Goal: Task Accomplishment & Management: Manage account settings

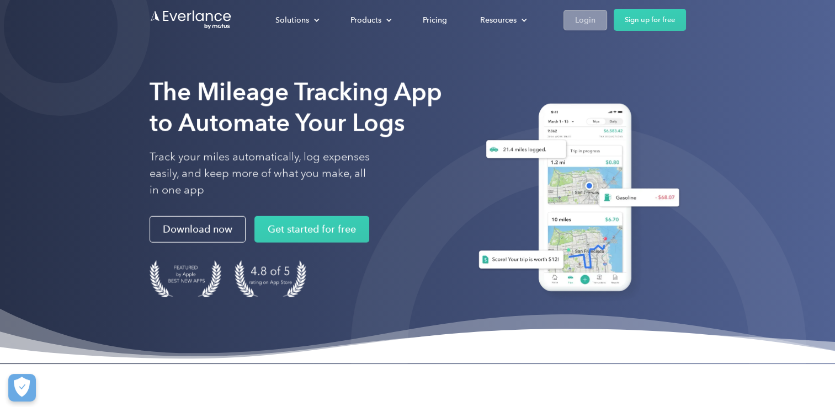
click at [581, 26] on div "Login" at bounding box center [585, 20] width 20 height 14
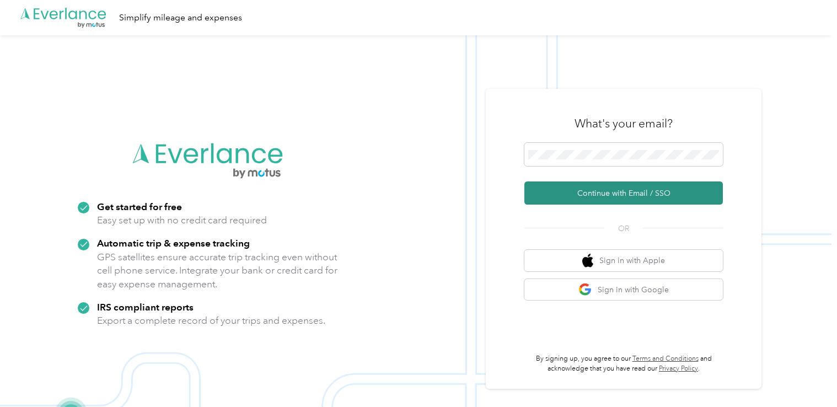
click at [599, 193] on button "Continue with Email / SSO" at bounding box center [624, 193] width 199 height 23
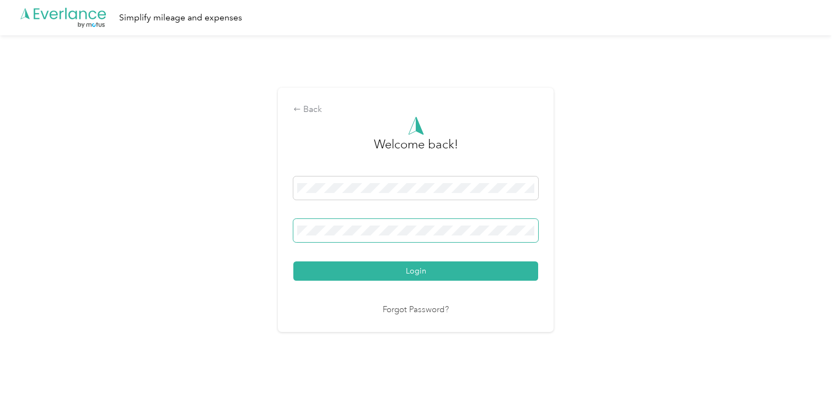
click at [366, 223] on span at bounding box center [415, 230] width 245 height 23
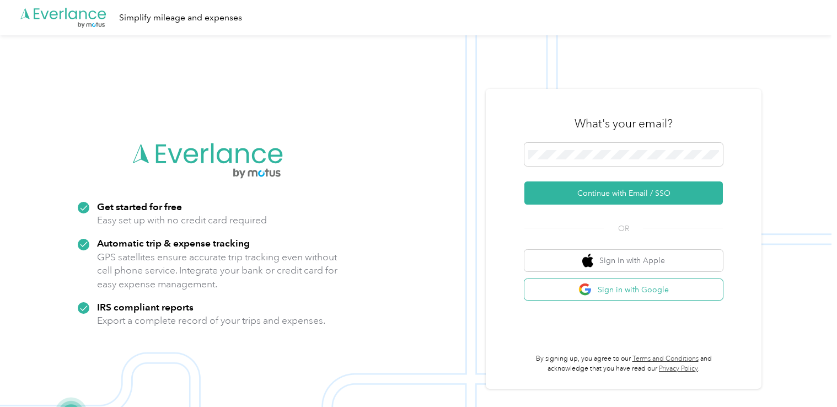
click at [685, 298] on button "Sign in with Google" at bounding box center [624, 290] width 199 height 22
click at [572, 225] on div "OR" at bounding box center [624, 227] width 199 height 14
click at [631, 291] on button "Sign in with Google" at bounding box center [624, 290] width 199 height 22
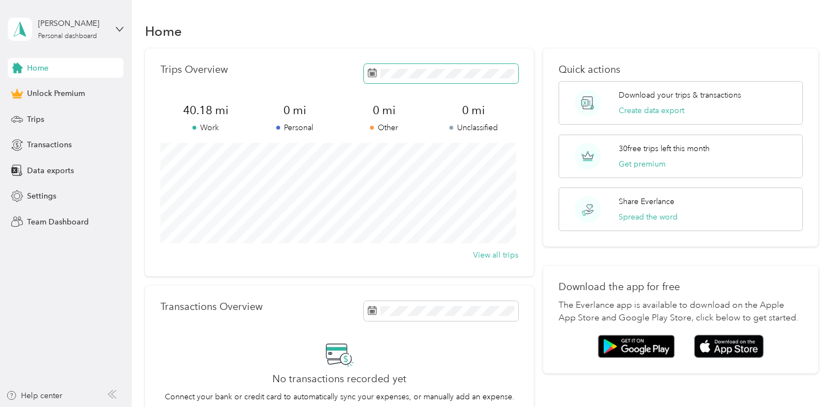
click at [373, 74] on icon at bounding box center [372, 72] width 9 height 9
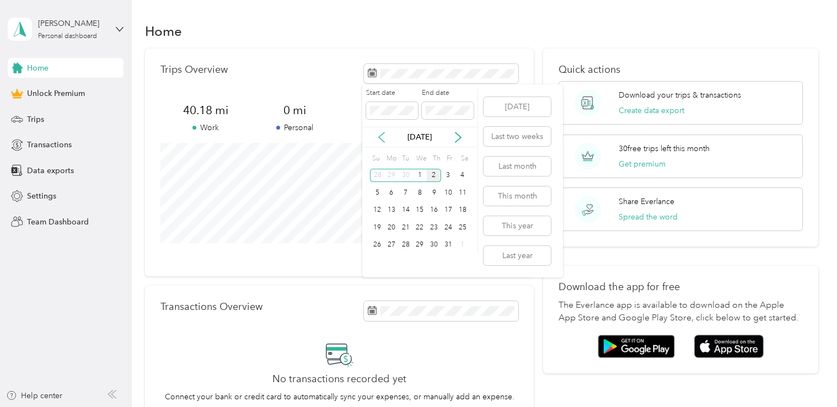
click at [380, 135] on icon at bounding box center [381, 137] width 11 height 11
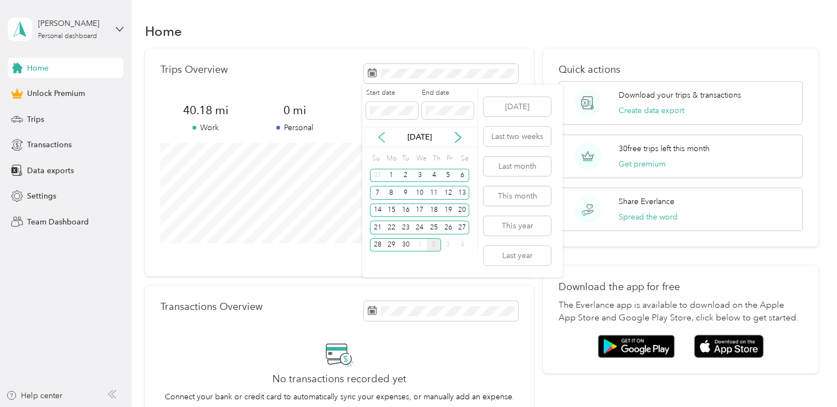
click at [380, 135] on icon at bounding box center [381, 137] width 11 height 11
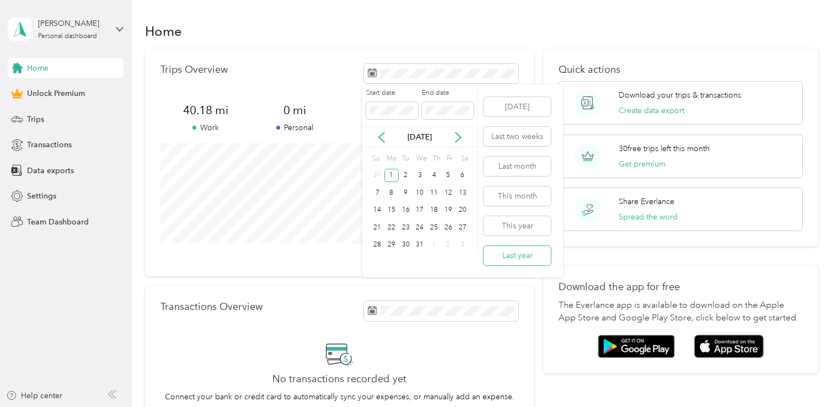
click at [522, 259] on button "Last year" at bounding box center [517, 255] width 67 height 19
